Goal: Check status: Check status

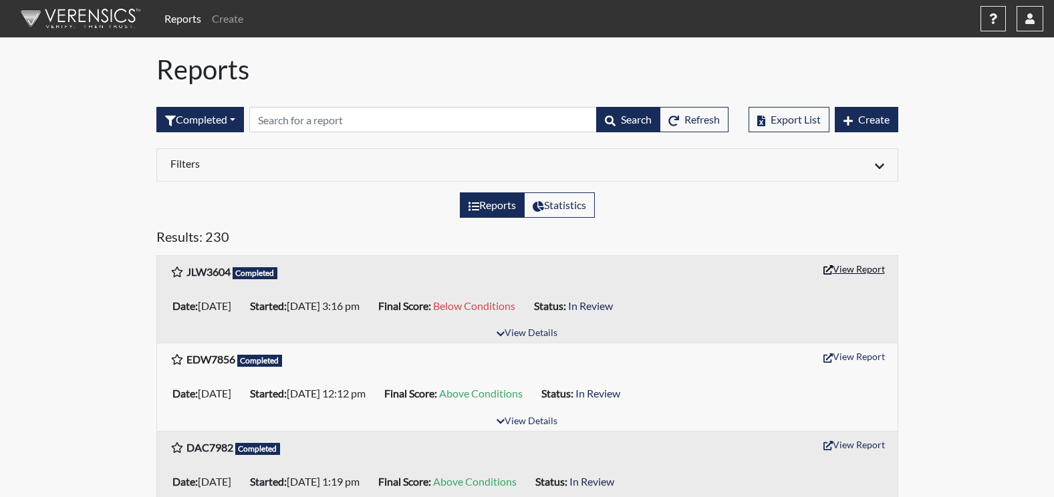
click at [866, 269] on button "View Report" at bounding box center [853, 269] width 73 height 21
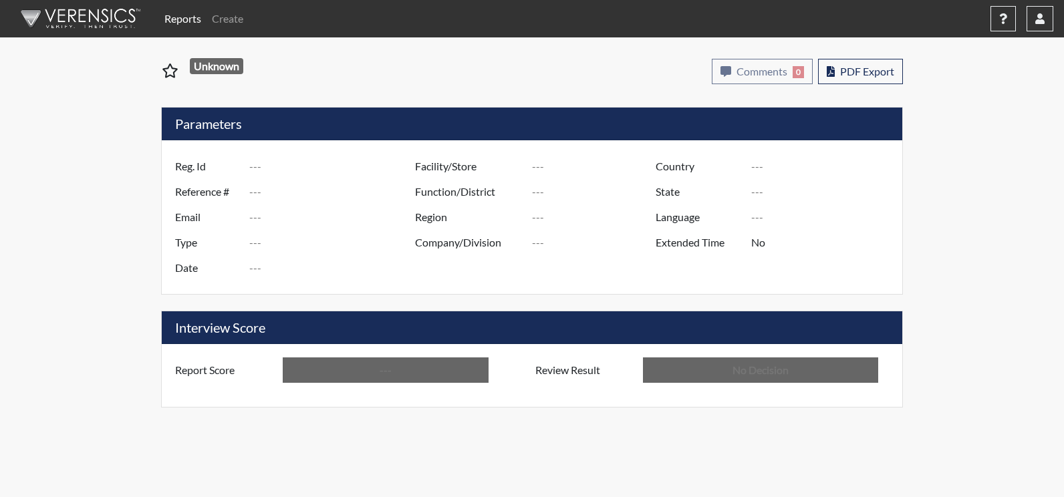
type input "JLW3604"
type input "51164"
type input "---"
type input "Corrections Pre-Employment"
type input "[DATE]"
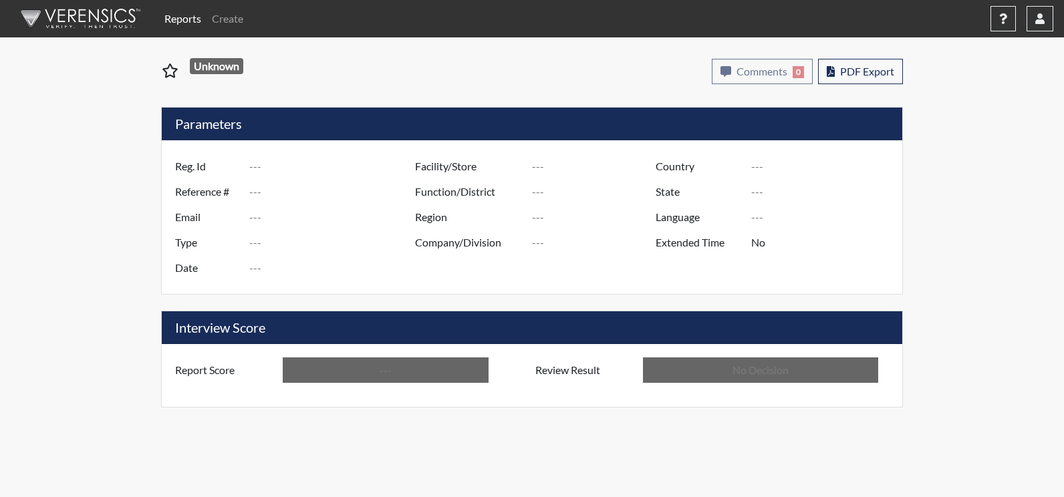
type input "Augusta SMP"
type input "[GEOGRAPHIC_DATA]"
type input "[US_STATE]"
type input "English"
type input "Below Conditions"
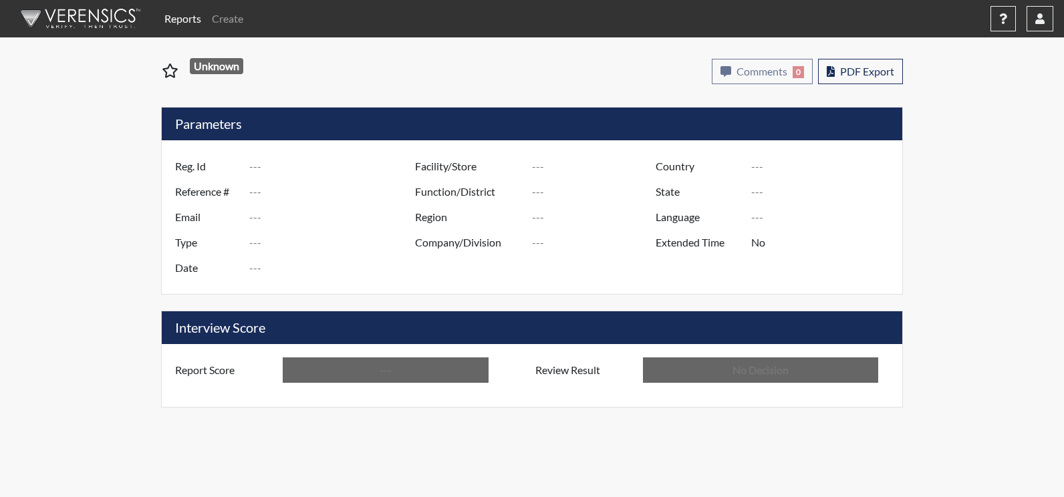
type input "In Review"
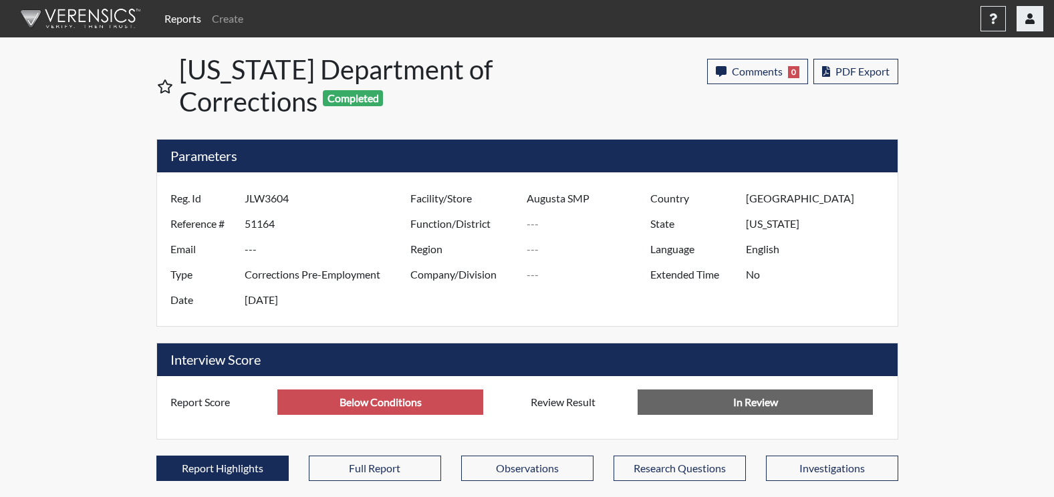
click at [1031, 21] on icon "button" at bounding box center [1029, 18] width 9 height 11
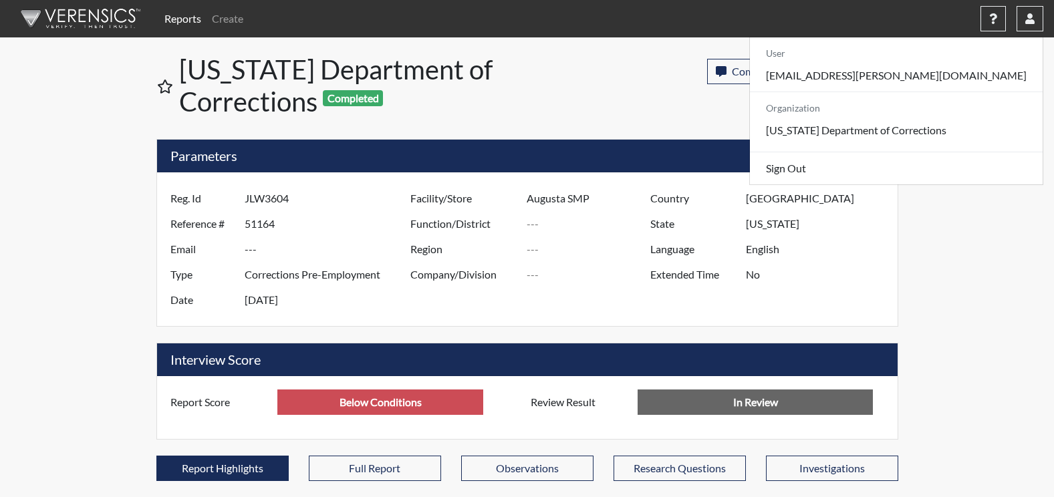
click at [181, 18] on link "Reports" at bounding box center [182, 18] width 47 height 27
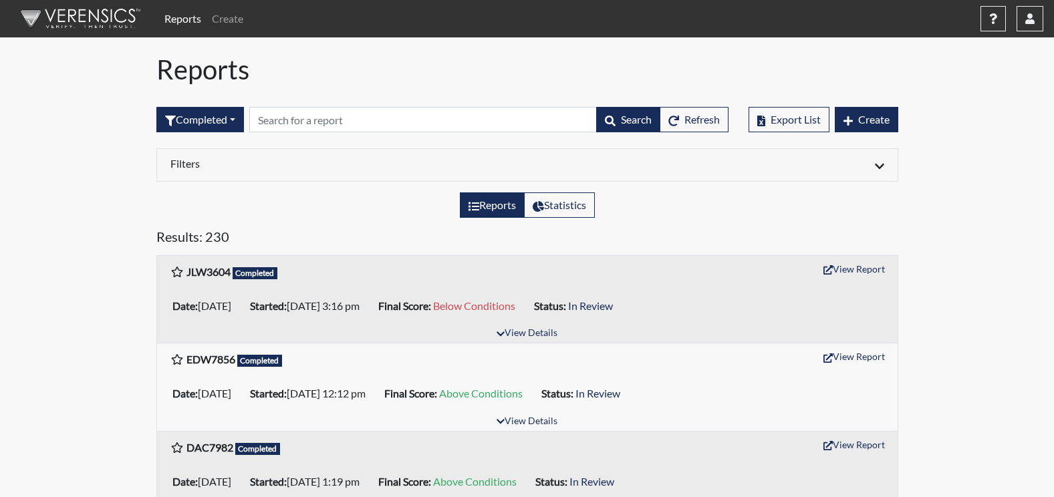
click at [180, 21] on link "Reports" at bounding box center [182, 18] width 47 height 27
click at [188, 14] on link "Reports" at bounding box center [182, 18] width 47 height 27
click at [197, 19] on link "Reports" at bounding box center [182, 18] width 47 height 27
click at [1023, 25] on button "button" at bounding box center [1029, 18] width 27 height 25
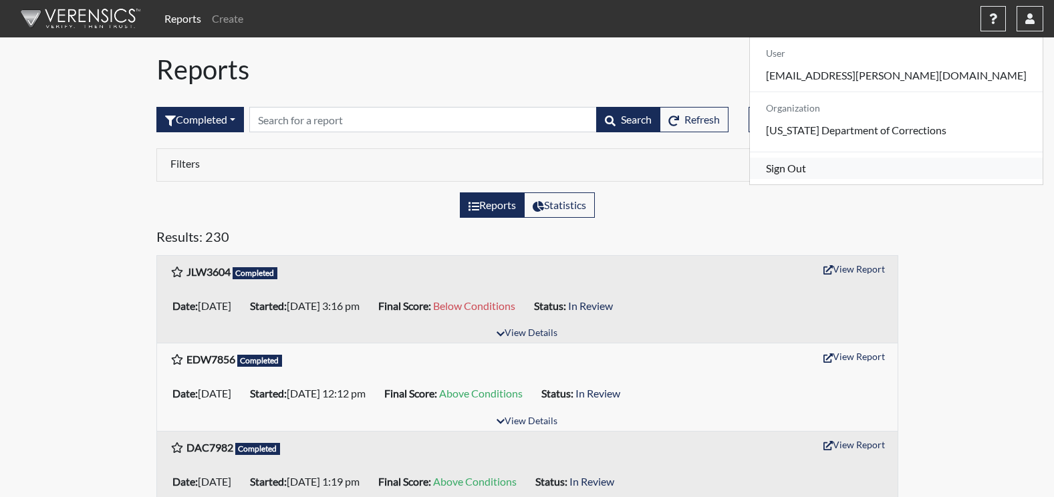
click at [919, 179] on link "Sign Out" at bounding box center [896, 168] width 293 height 21
